Goal: Task Accomplishment & Management: Use online tool/utility

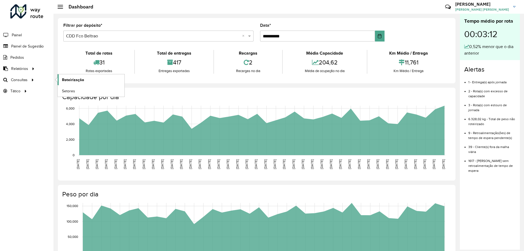
click at [67, 80] on span "Roteirização" at bounding box center [73, 80] width 22 height 6
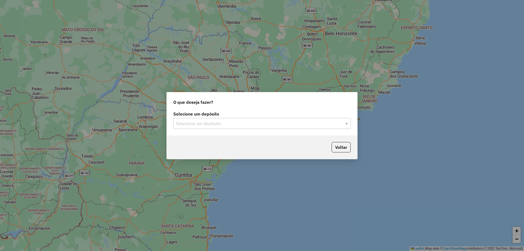
click at [259, 118] on div "Selecione um depósito" at bounding box center [261, 123] width 177 height 11
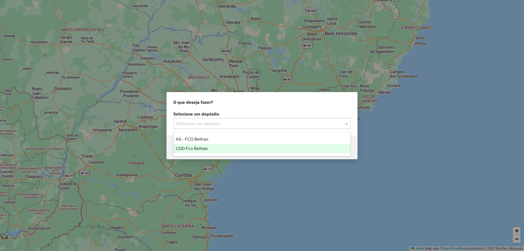
click at [207, 148] on span "CDD Fco Beltrao" at bounding box center [192, 148] width 32 height 5
